Goal: Task Accomplishment & Management: Use online tool/utility

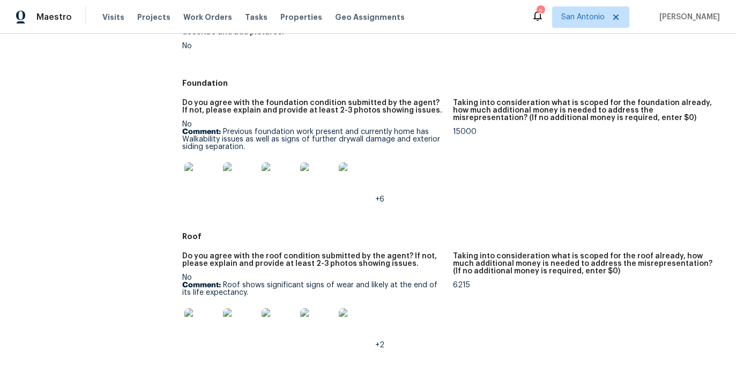
scroll to position [260, 0]
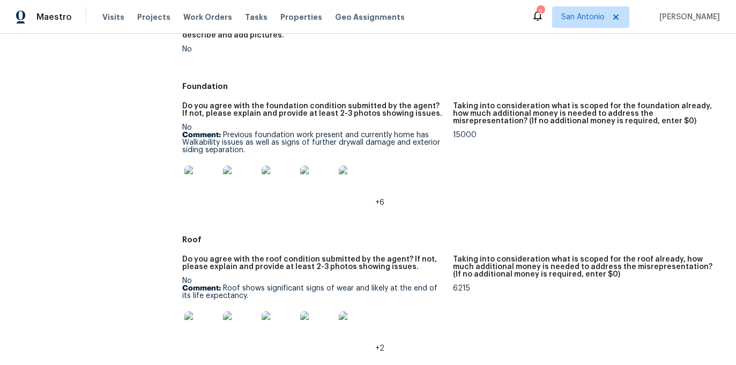
click at [201, 177] on img at bounding box center [201, 183] width 34 height 34
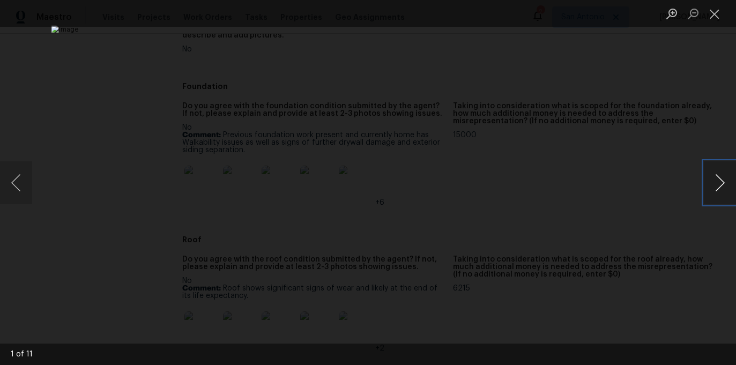
click at [718, 190] on button "Next image" at bounding box center [720, 182] width 32 height 43
click at [718, 189] on button "Next image" at bounding box center [720, 182] width 32 height 43
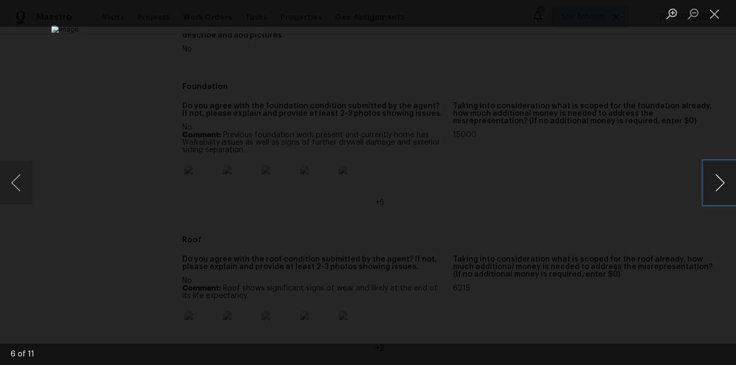
click at [718, 189] on button "Next image" at bounding box center [720, 182] width 32 height 43
click at [714, 16] on button "Close lightbox" at bounding box center [714, 13] width 21 height 19
